Goal: Transaction & Acquisition: Purchase product/service

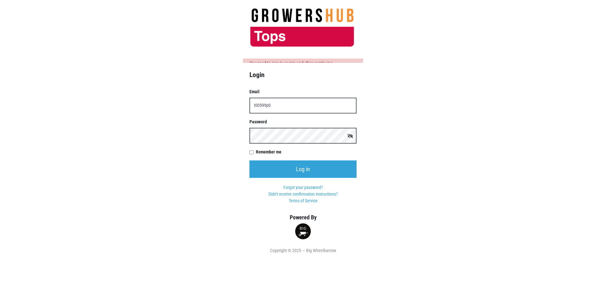
click at [249, 160] on input "Log in" at bounding box center [302, 168] width 107 height 17
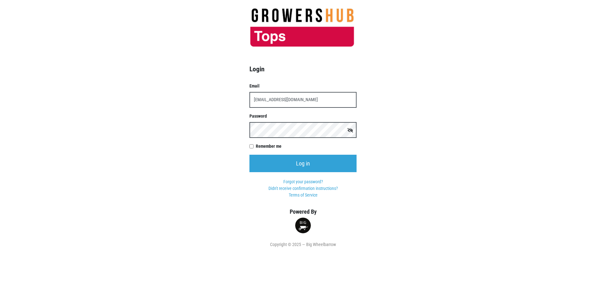
type input "t00599p0@topsmarkets.com"
click at [249, 155] on input "Log in" at bounding box center [302, 163] width 107 height 17
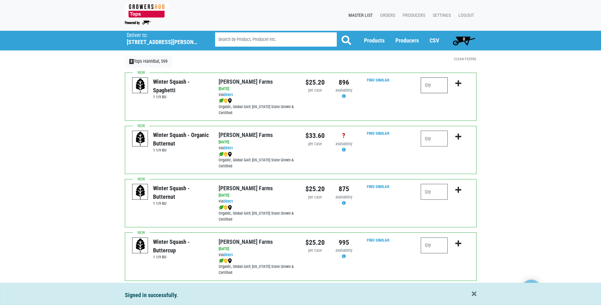
click at [430, 86] on input "number" at bounding box center [434, 85] width 27 height 16
type input "1"
click at [458, 83] on icon "submit" at bounding box center [459, 83] width 6 height 7
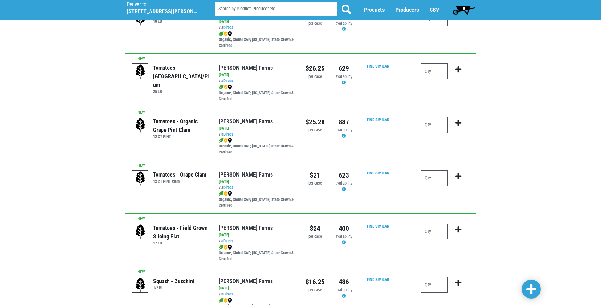
scroll to position [349, 0]
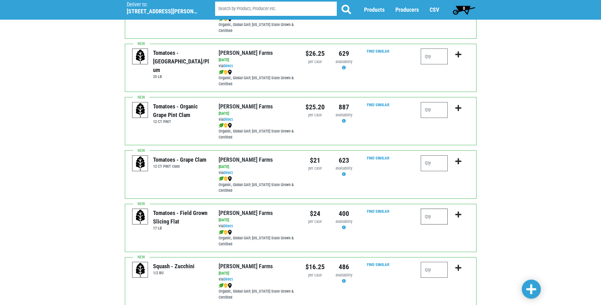
click at [431, 219] on input "number" at bounding box center [434, 217] width 27 height 16
type input "1"
click at [459, 214] on icon "submit" at bounding box center [459, 214] width 6 height 7
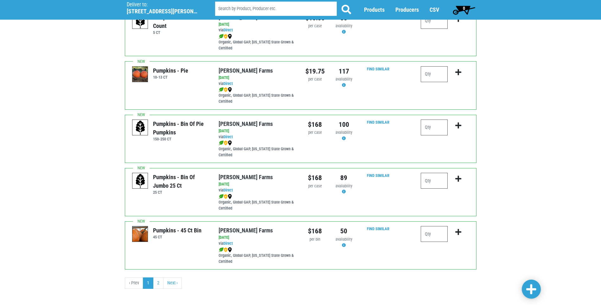
scroll to position [869, 0]
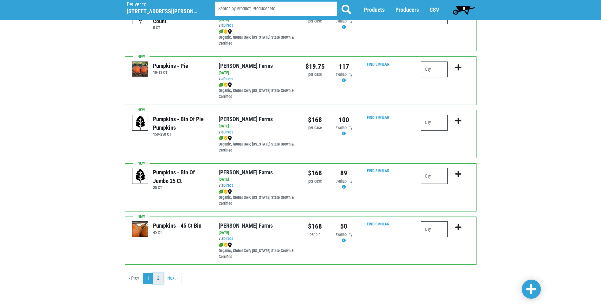
drag, startPoint x: 157, startPoint y: 279, endPoint x: 153, endPoint y: 279, distance: 4.1
click at [157, 279] on link "2" at bounding box center [158, 278] width 10 height 11
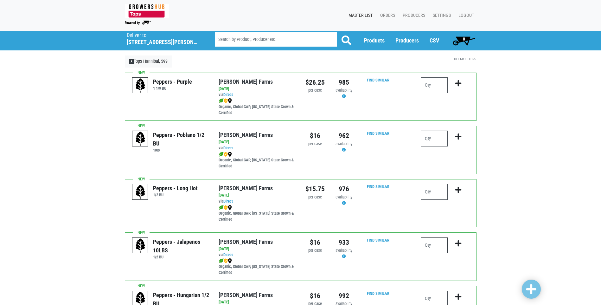
drag, startPoint x: 427, startPoint y: 246, endPoint x: 423, endPoint y: 246, distance: 4.1
click at [427, 246] on input "number" at bounding box center [434, 245] width 27 height 16
type input "1"
click at [458, 243] on icon "submit" at bounding box center [459, 243] width 6 height 7
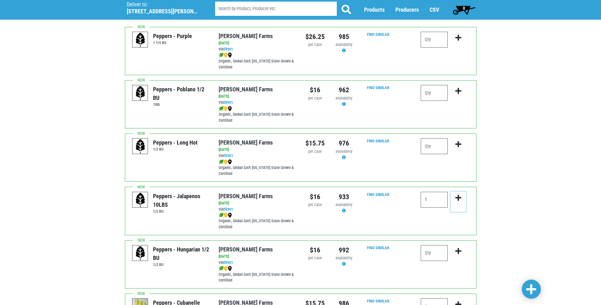
scroll to position [39, 0]
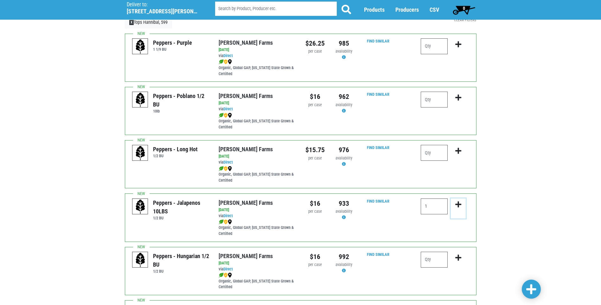
click at [459, 204] on icon "submit" at bounding box center [459, 204] width 6 height 7
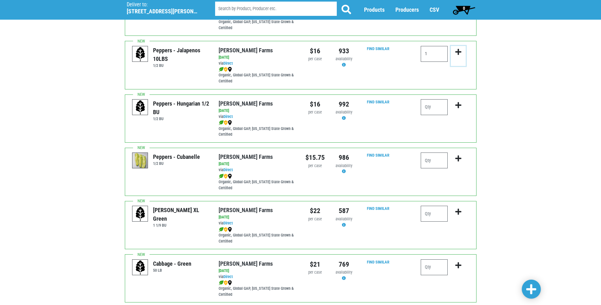
scroll to position [229, 0]
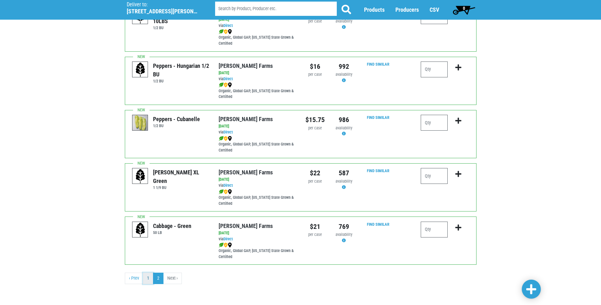
click at [146, 280] on link "1" at bounding box center [148, 278] width 10 height 11
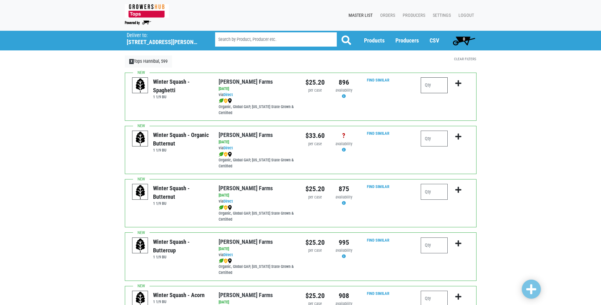
click at [427, 86] on input "number" at bounding box center [434, 85] width 27 height 16
type input "1"
click at [457, 82] on icon "submit" at bounding box center [459, 83] width 6 height 7
drag, startPoint x: 600, startPoint y: 60, endPoint x: 584, endPoint y: 67, distance: 18.2
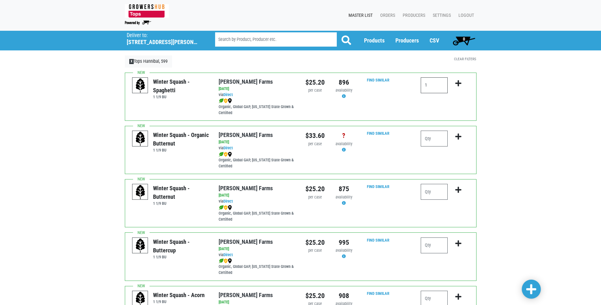
click at [434, 86] on input "1" at bounding box center [434, 85] width 27 height 16
click at [427, 85] on input "number" at bounding box center [434, 85] width 27 height 16
type input "1"
click at [459, 84] on icon "submit" at bounding box center [459, 83] width 6 height 7
click at [431, 86] on input "number" at bounding box center [434, 85] width 27 height 16
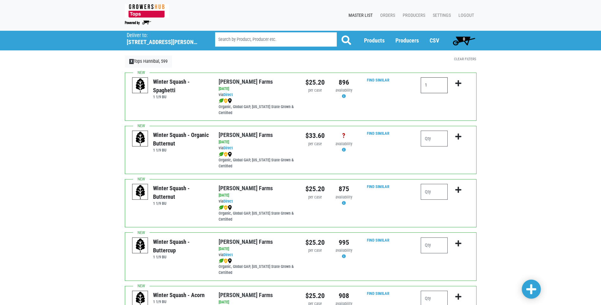
type input "1"
click at [456, 83] on icon "submit" at bounding box center [459, 83] width 6 height 7
click at [432, 85] on input "1" at bounding box center [434, 85] width 27 height 16
